Goal: Information Seeking & Learning: Learn about a topic

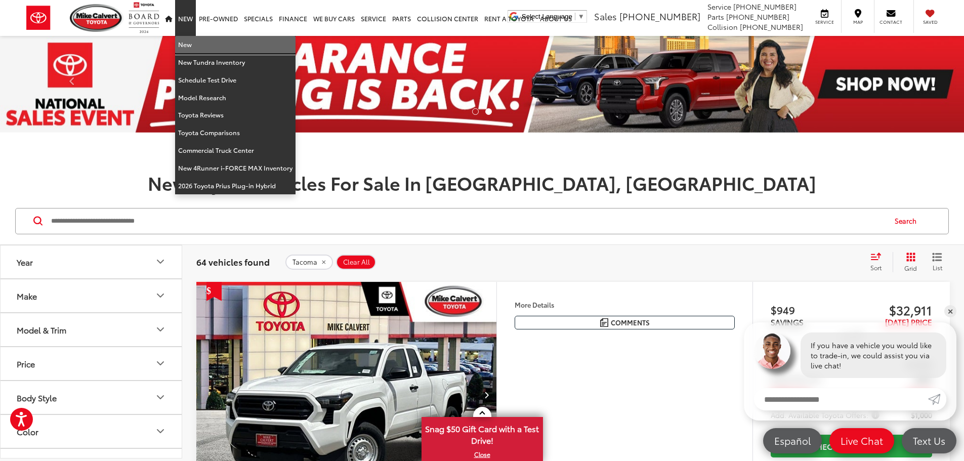
click at [185, 44] on link "New" at bounding box center [235, 45] width 120 height 18
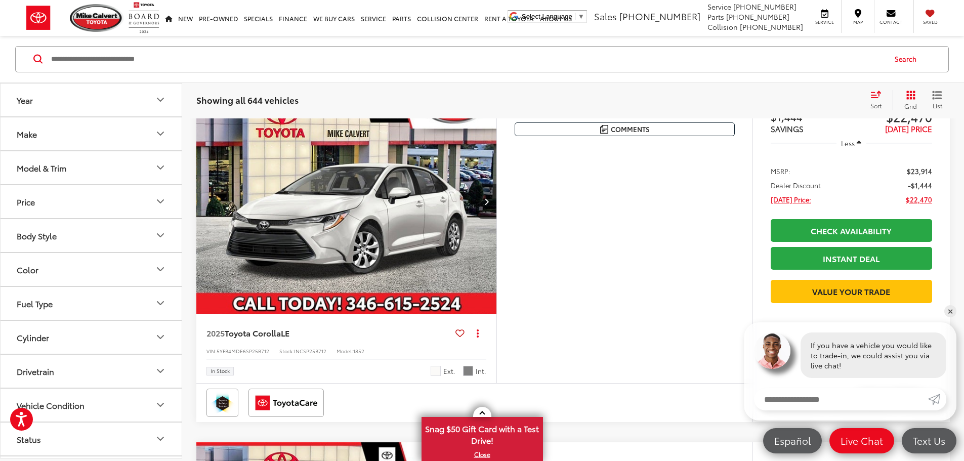
scroll to position [253, 0]
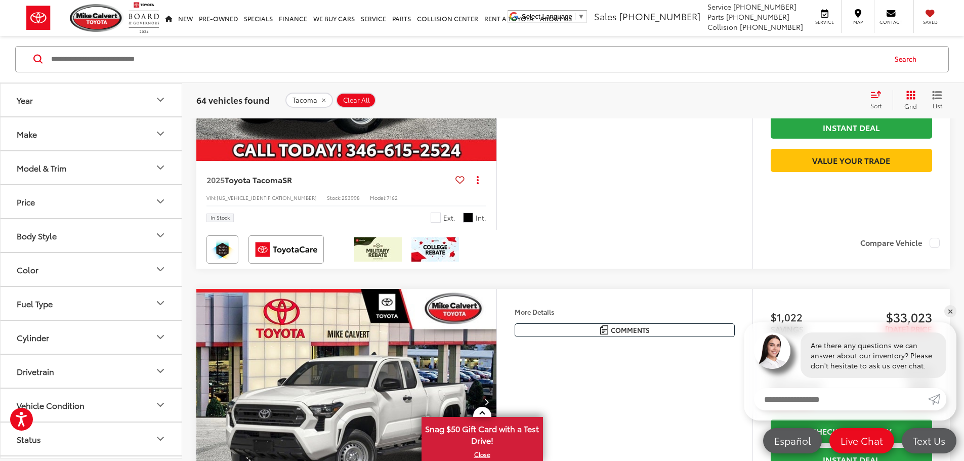
scroll to position [252, 0]
